Goal: Information Seeking & Learning: Learn about a topic

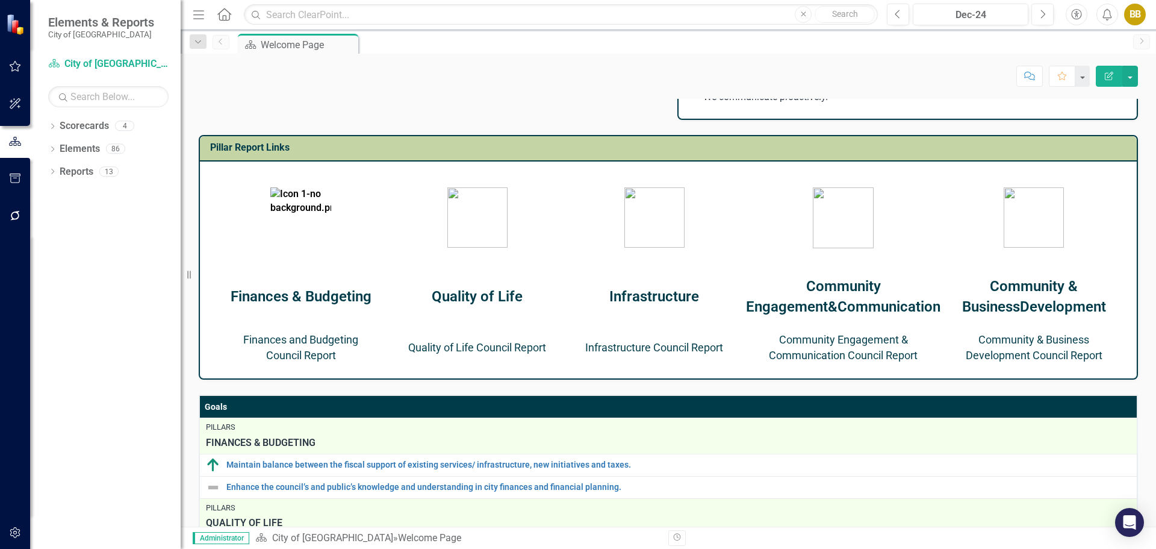
scroll to position [441, 0]
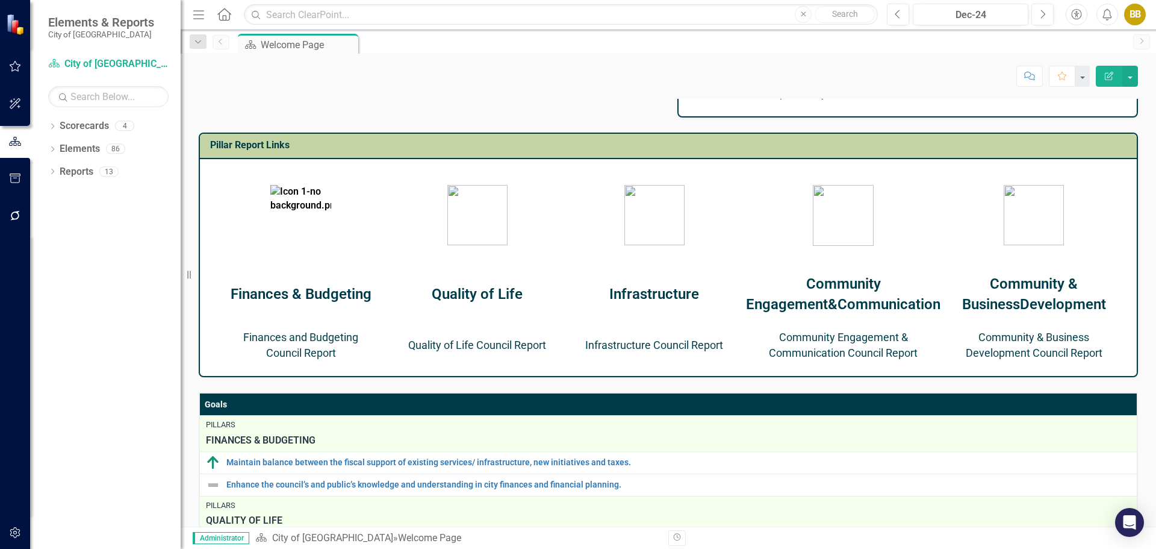
click at [842, 359] on link "Community Engagement & Communication Council Report" at bounding box center [843, 345] width 149 height 28
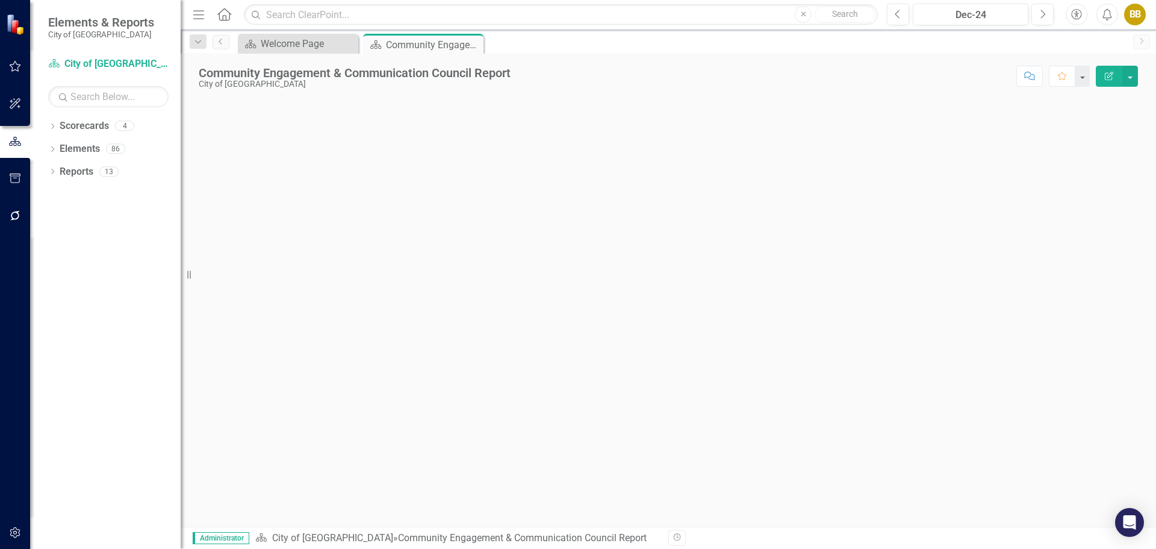
drag, startPoint x: 194, startPoint y: 273, endPoint x: 178, endPoint y: 268, distance: 17.0
click at [178, 268] on div "Elements & Reports City of Leawood Scorecard City of Leawood Search Dropdown Sc…" at bounding box center [90, 274] width 181 height 549
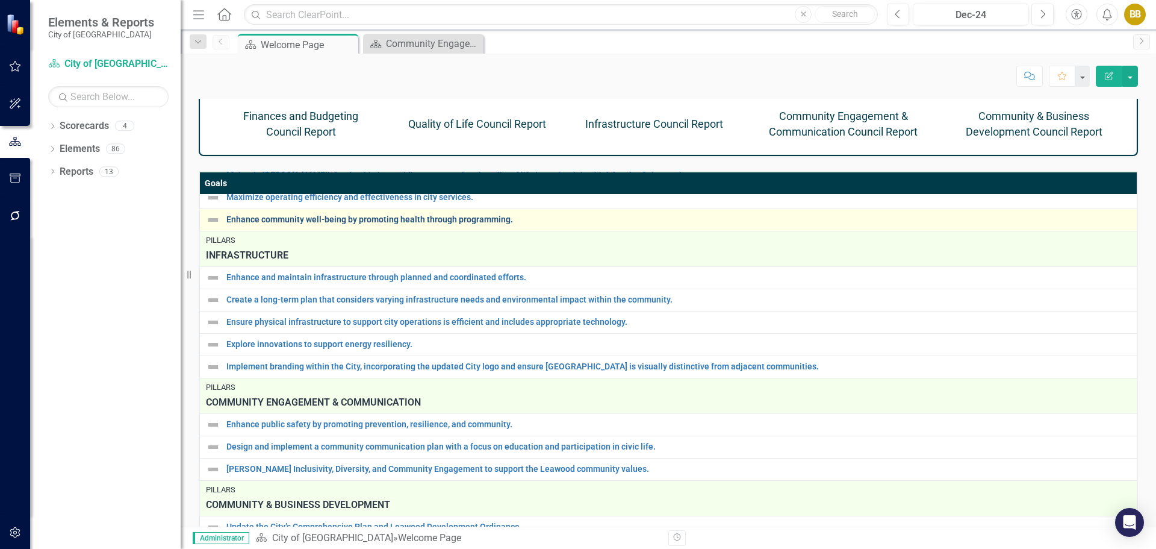
scroll to position [777, 0]
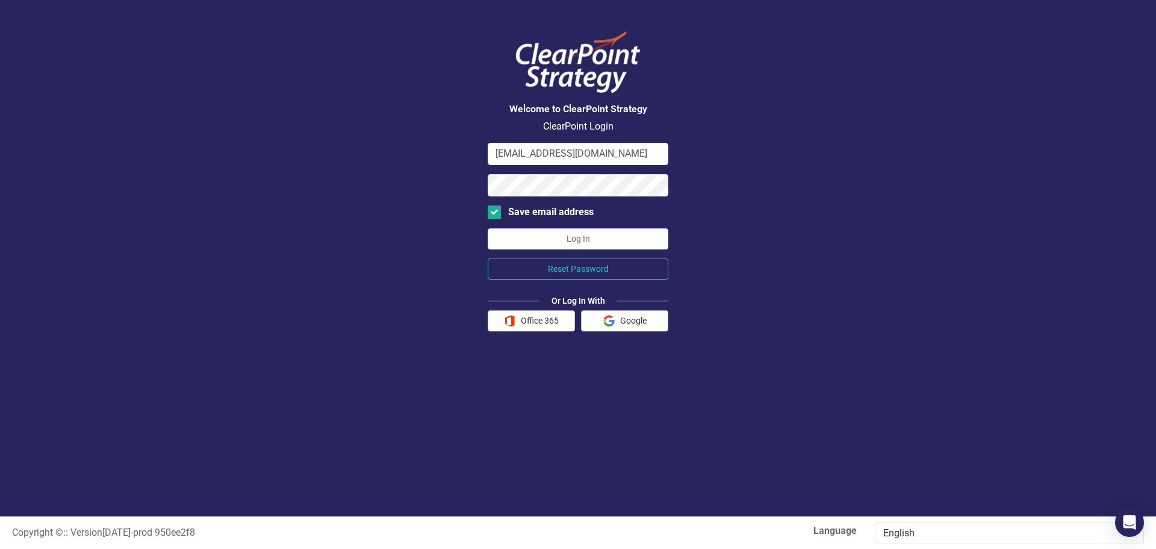
click at [531, 227] on form "bbreitenstein@leawood.org Save email address Log In Reset Password Or Log In Wi…" at bounding box center [578, 237] width 181 height 188
click at [527, 233] on button "Log In" at bounding box center [578, 238] width 181 height 21
click at [513, 231] on button "Log In" at bounding box center [578, 238] width 181 height 21
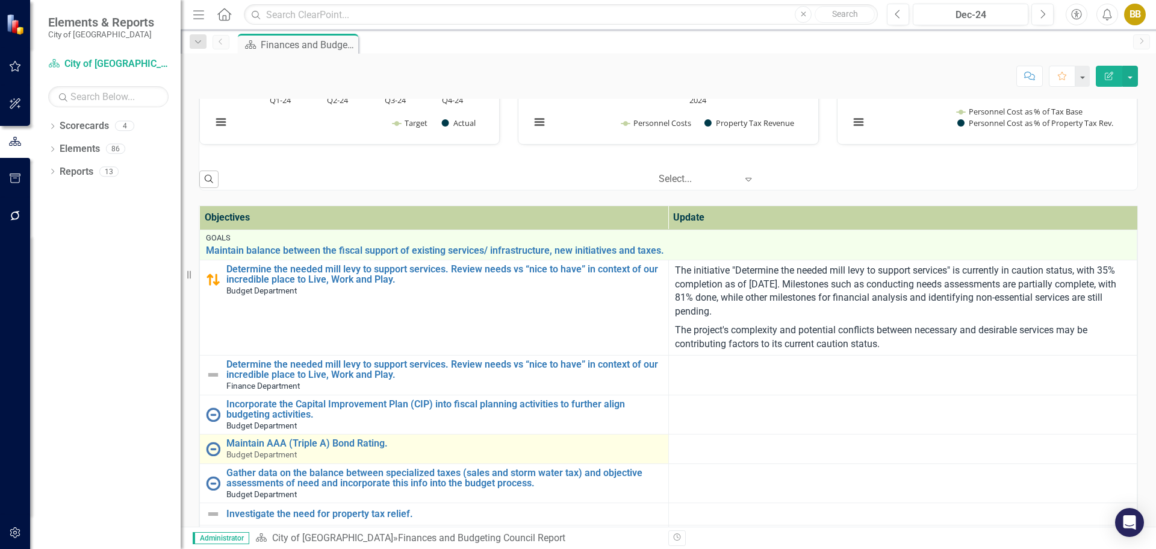
click at [215, 451] on img at bounding box center [213, 448] width 14 height 14
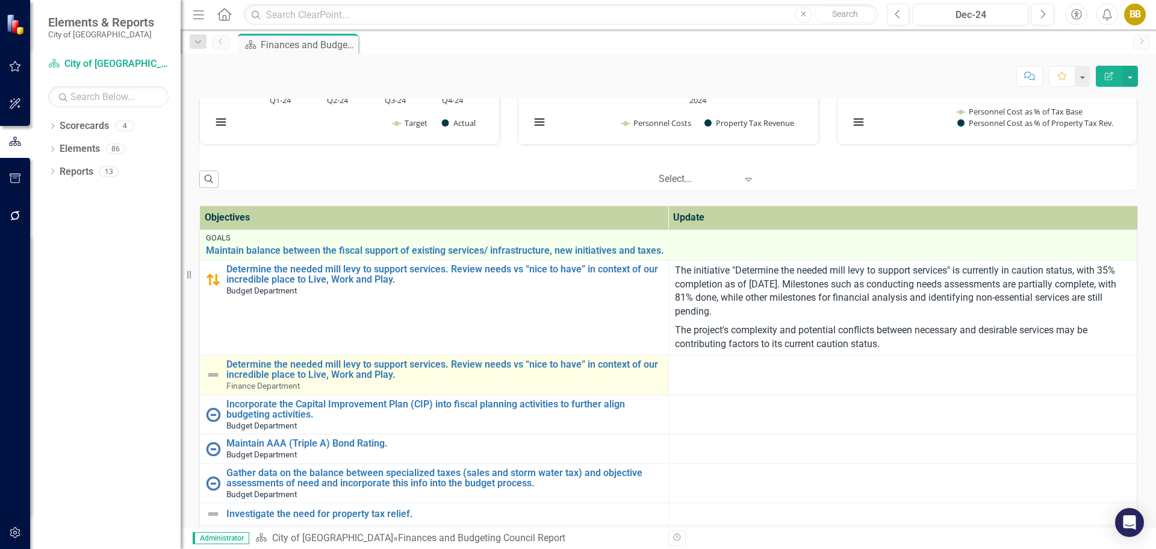
click at [208, 371] on img at bounding box center [213, 374] width 14 height 14
click at [211, 371] on img at bounding box center [213, 374] width 14 height 14
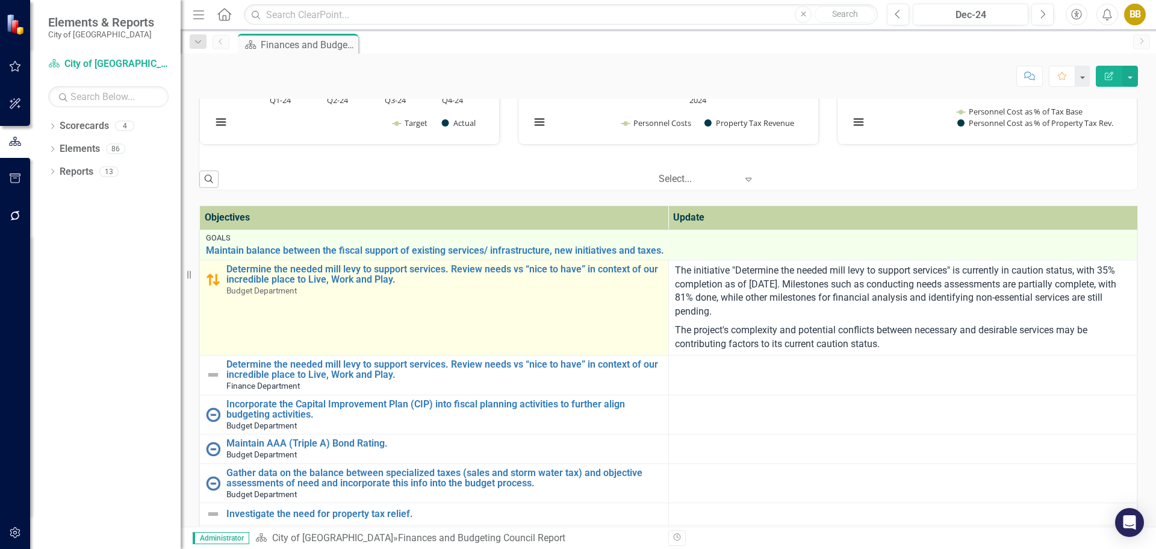
click at [221, 273] on div "Determine the needed mill levy to support services. Review needs vs “nice to ha…" at bounding box center [434, 280] width 456 height 32
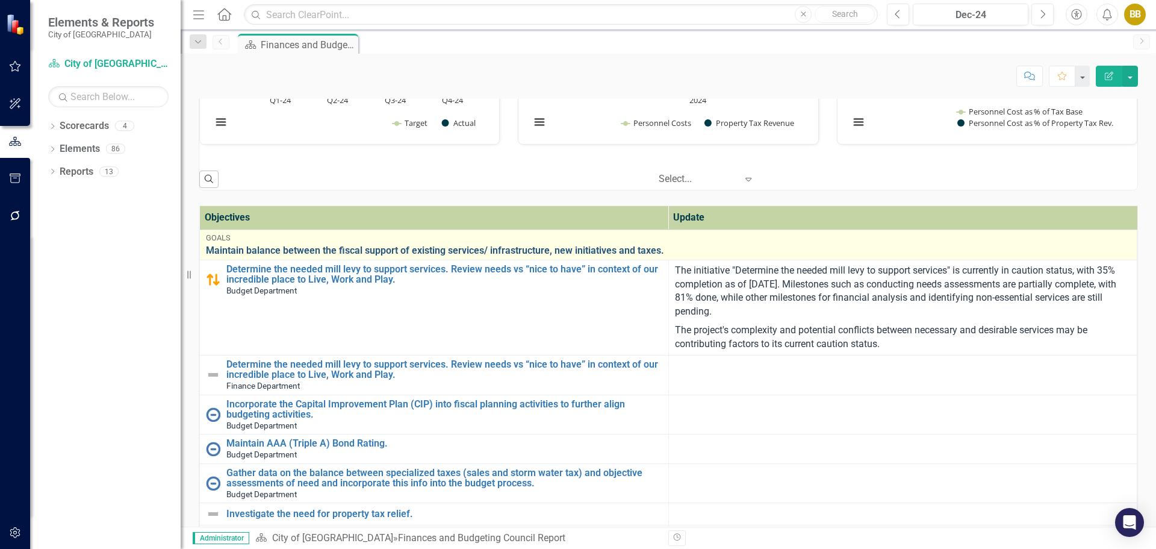
click at [223, 249] on link "Maintain balance between the fiscal support of existing services/ infrastructur…" at bounding box center [668, 250] width 925 height 11
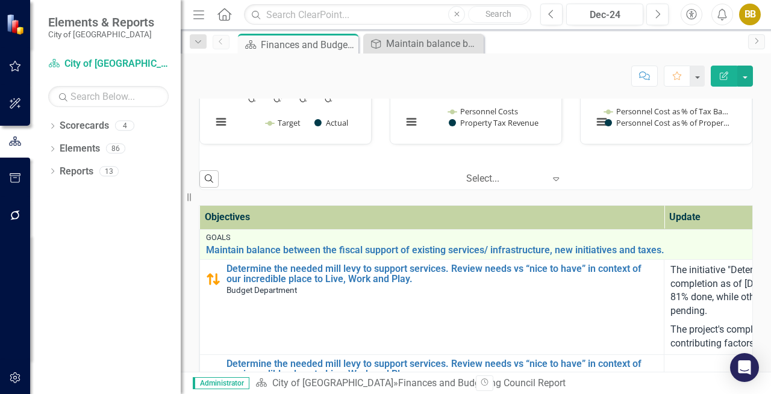
scroll to position [1, 0]
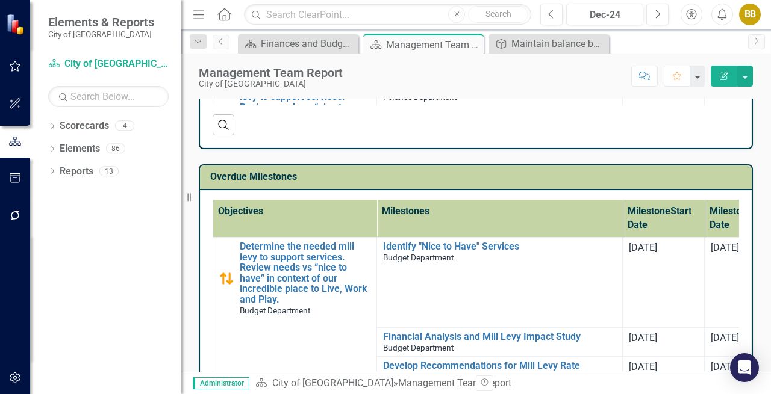
scroll to position [662, 0]
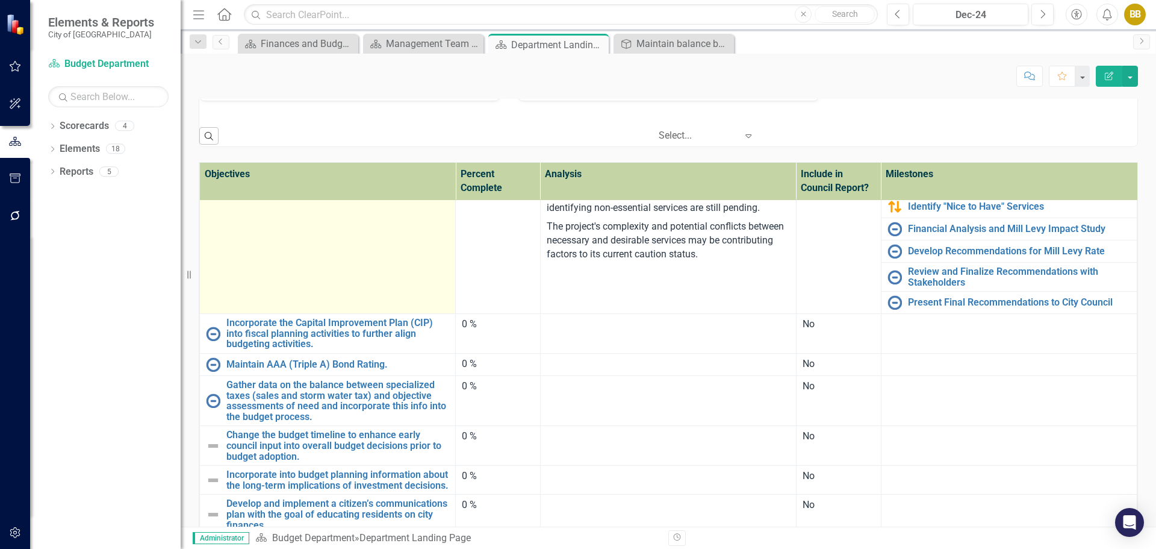
scroll to position [1315, 0]
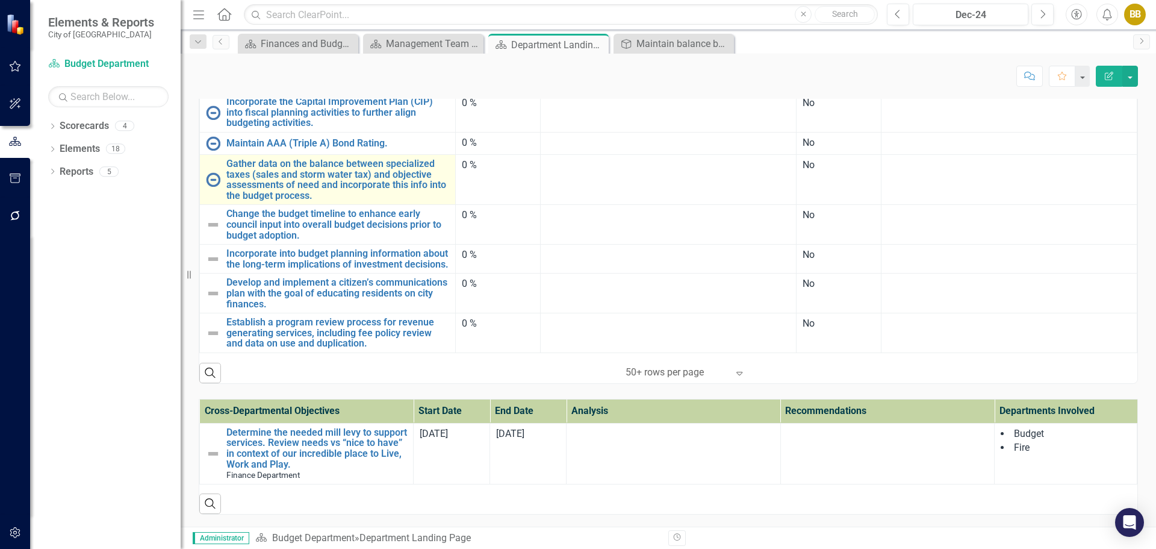
click at [216, 172] on img at bounding box center [213, 179] width 14 height 14
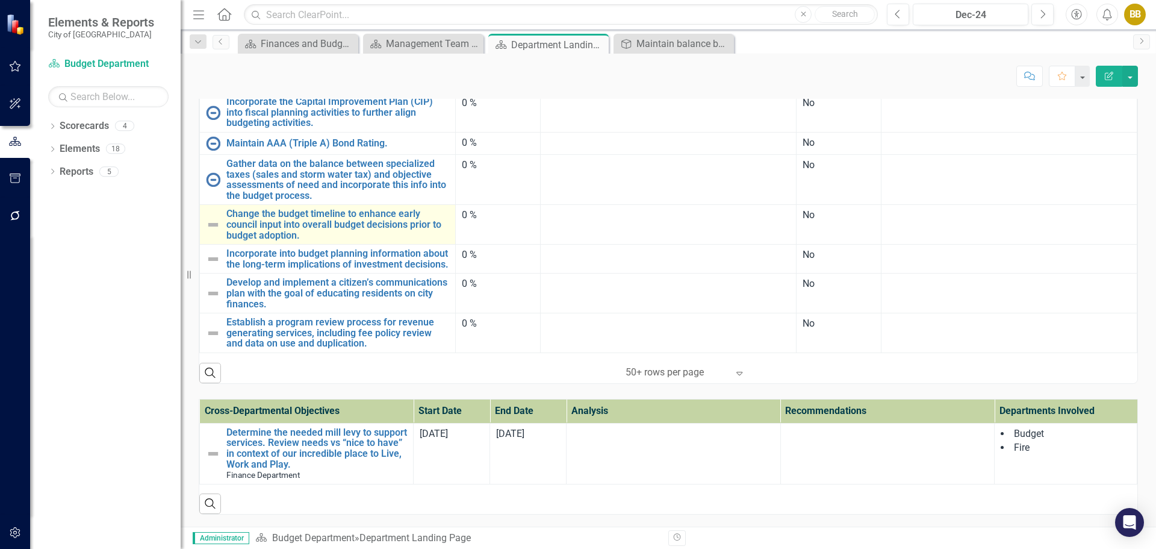
click at [210, 217] on img at bounding box center [213, 224] width 14 height 14
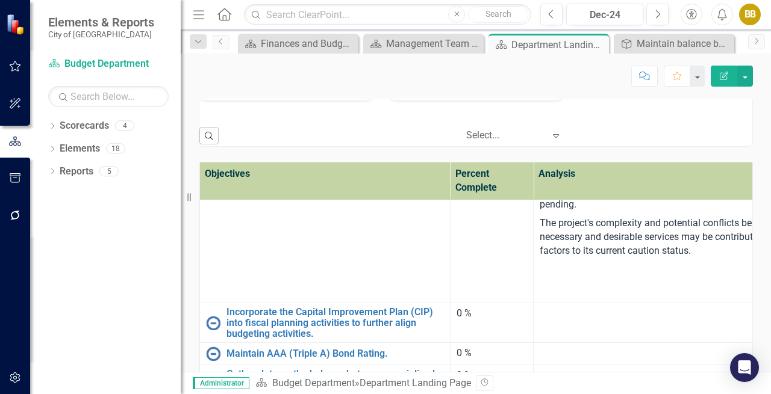
scroll to position [87, 0]
